Goal: Find contact information: Find contact information

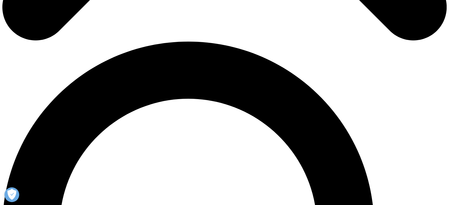
scroll to position [421, 0]
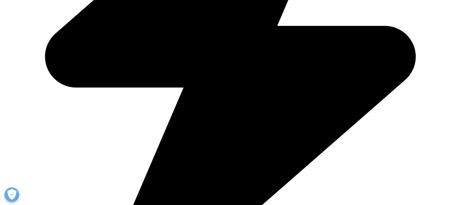
scroll to position [332, 0]
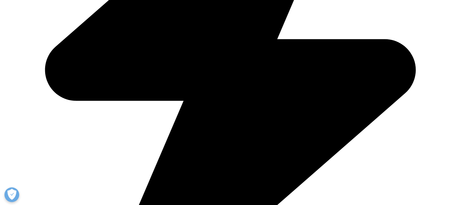
drag, startPoint x: 136, startPoint y: 129, endPoint x: 134, endPoint y: 127, distance: 3.8
drag, startPoint x: 128, startPoint y: 118, endPoint x: 78, endPoint y: 117, distance: 49.6
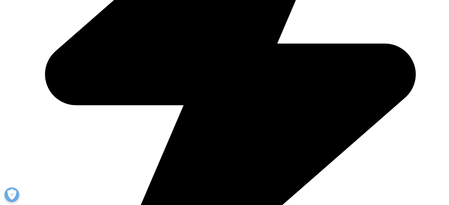
copy link "+ 359 2 939 06 90"
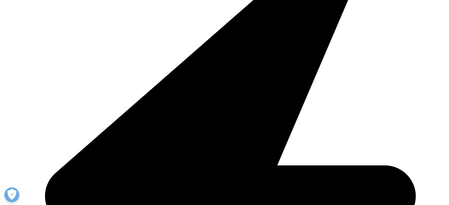
scroll to position [184, 0]
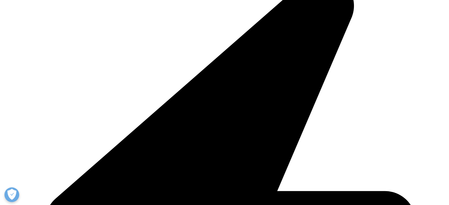
drag, startPoint x: 108, startPoint y: 78, endPoint x: 224, endPoint y: 132, distance: 128.2
copy p "Lore ips 61 dolors a c adip, elitseddo eiusmo te 152 incididunt utlaboreetd, MA…"
